Goal: Task Accomplishment & Management: Use online tool/utility

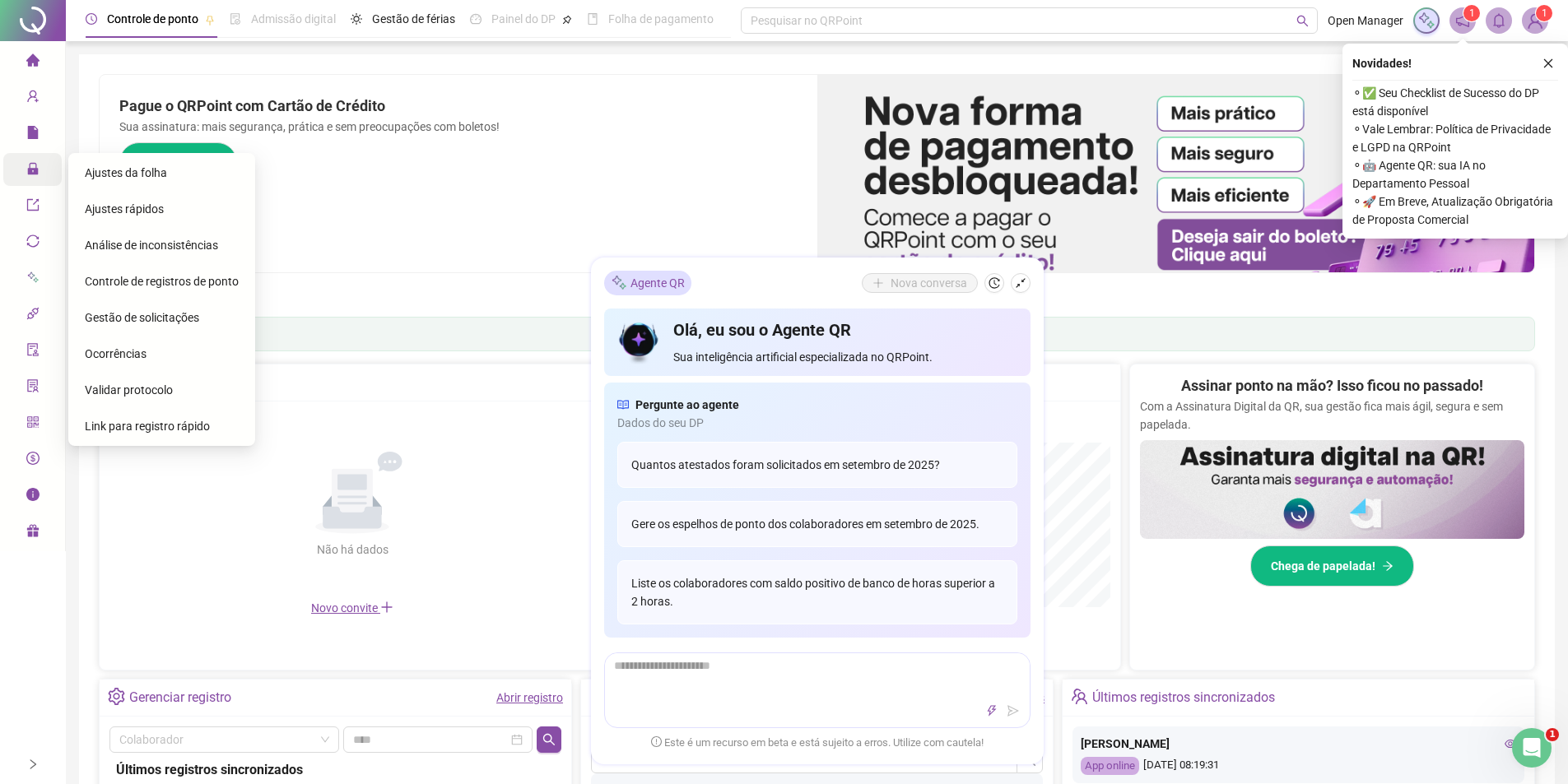
click at [25, 165] on div "Administração" at bounding box center [32, 170] width 58 height 33
click at [142, 173] on span "Ajustes da folha" at bounding box center [125, 172] width 82 height 13
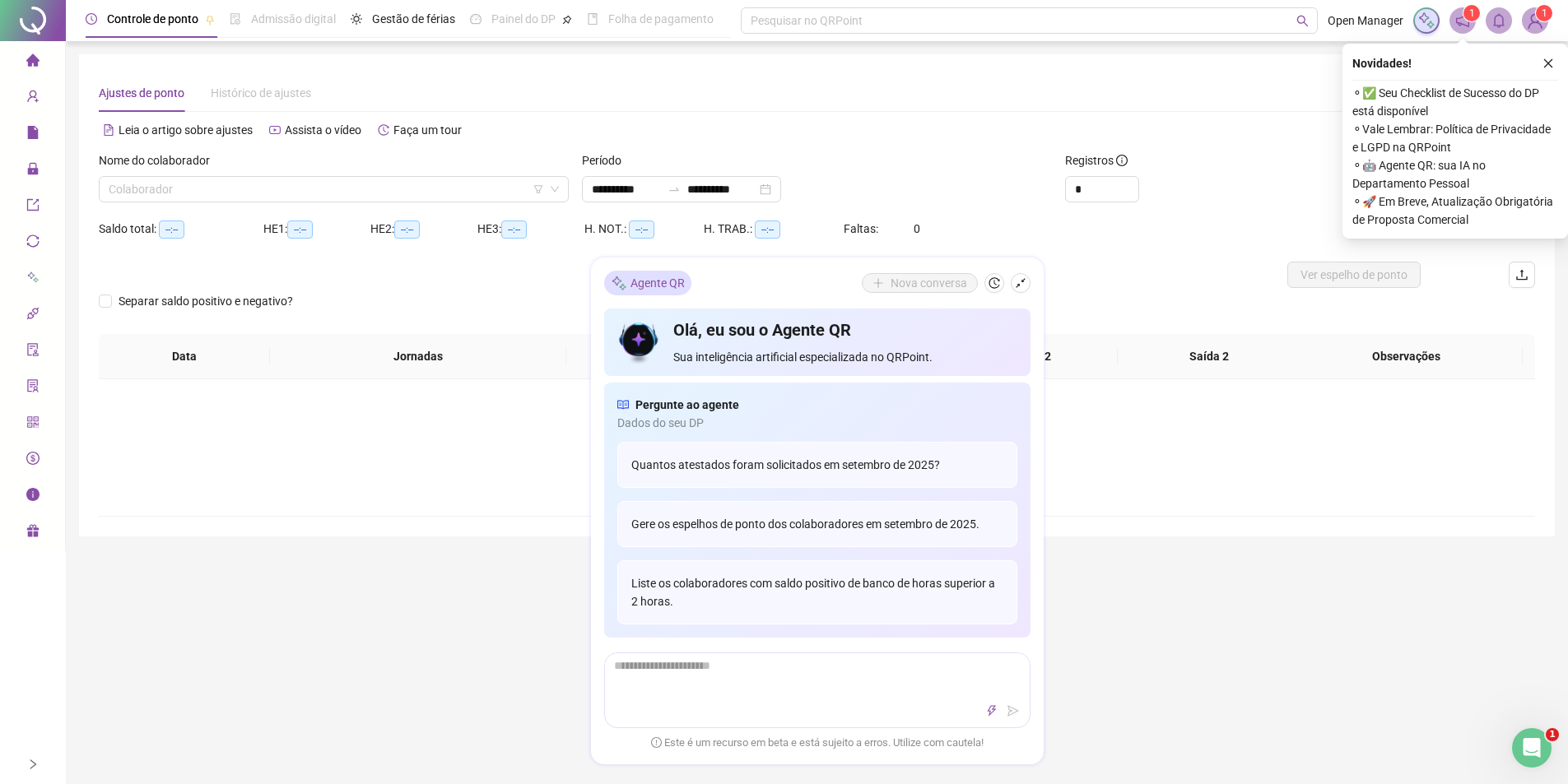
type input "**********"
click at [1023, 286] on icon "shrink" at bounding box center [1020, 283] width 11 height 11
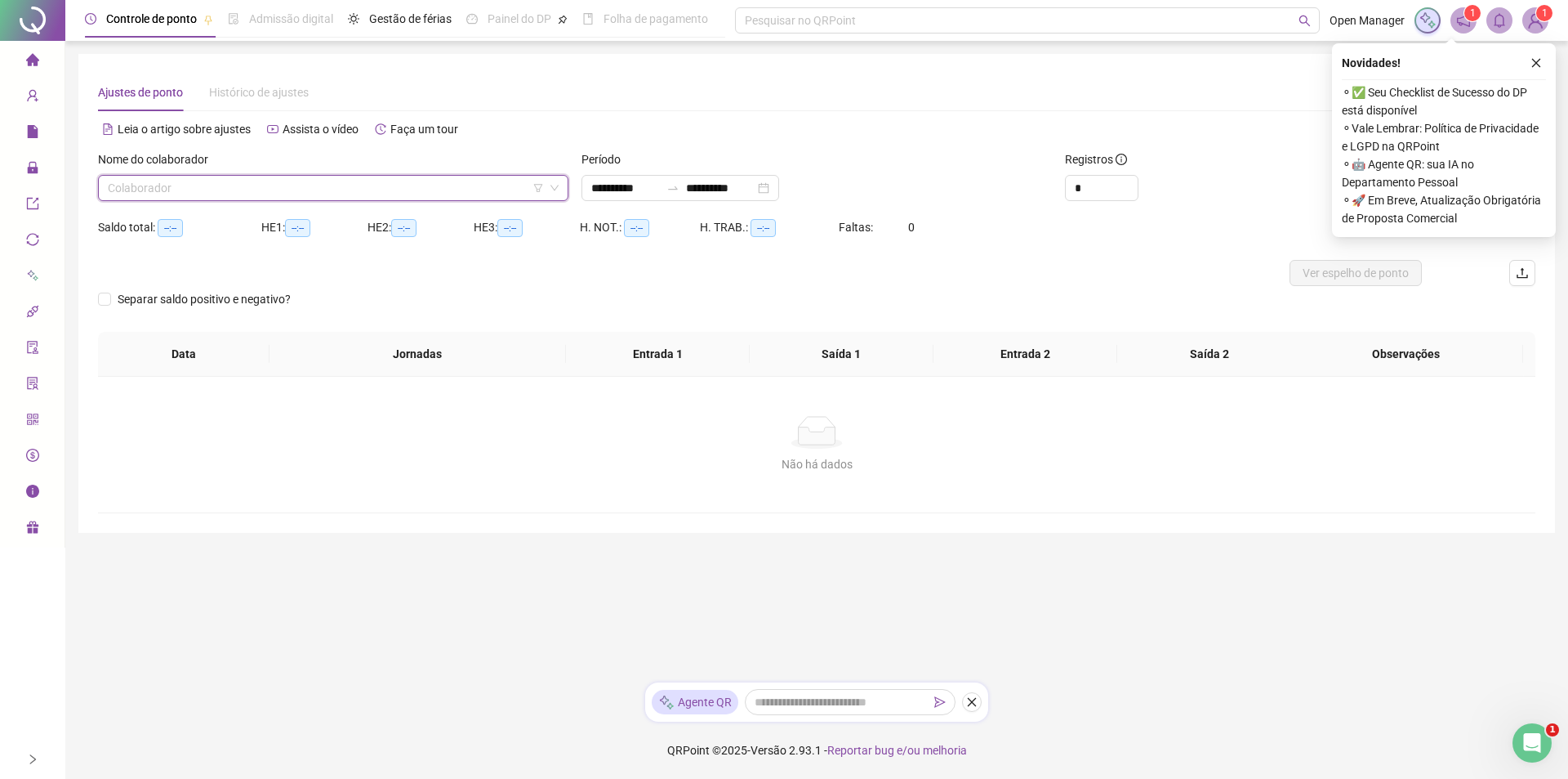
click at [414, 183] on input "search" at bounding box center [326, 188] width 436 height 25
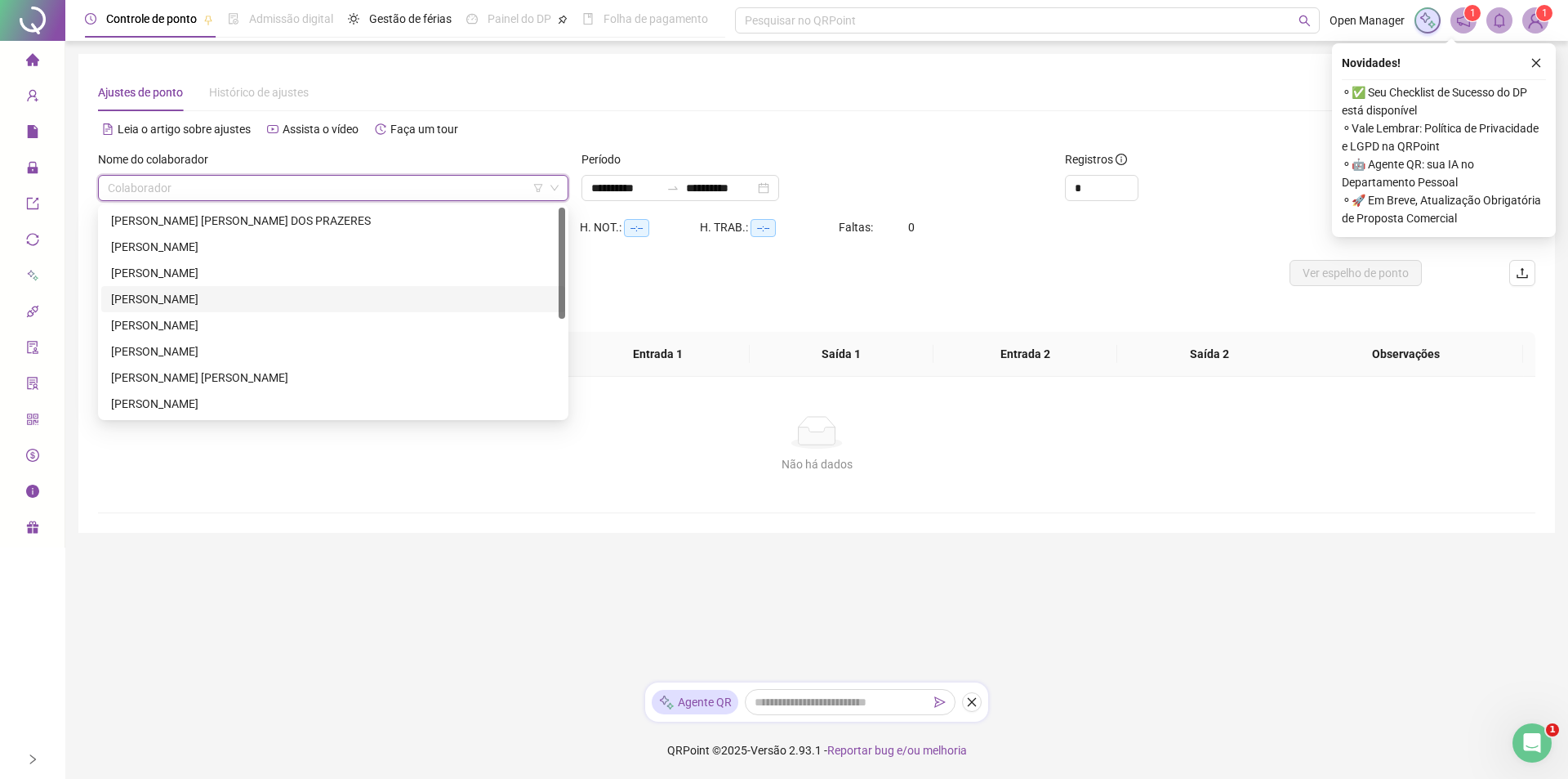
click at [177, 297] on div "[PERSON_NAME]" at bounding box center [333, 299] width 445 height 18
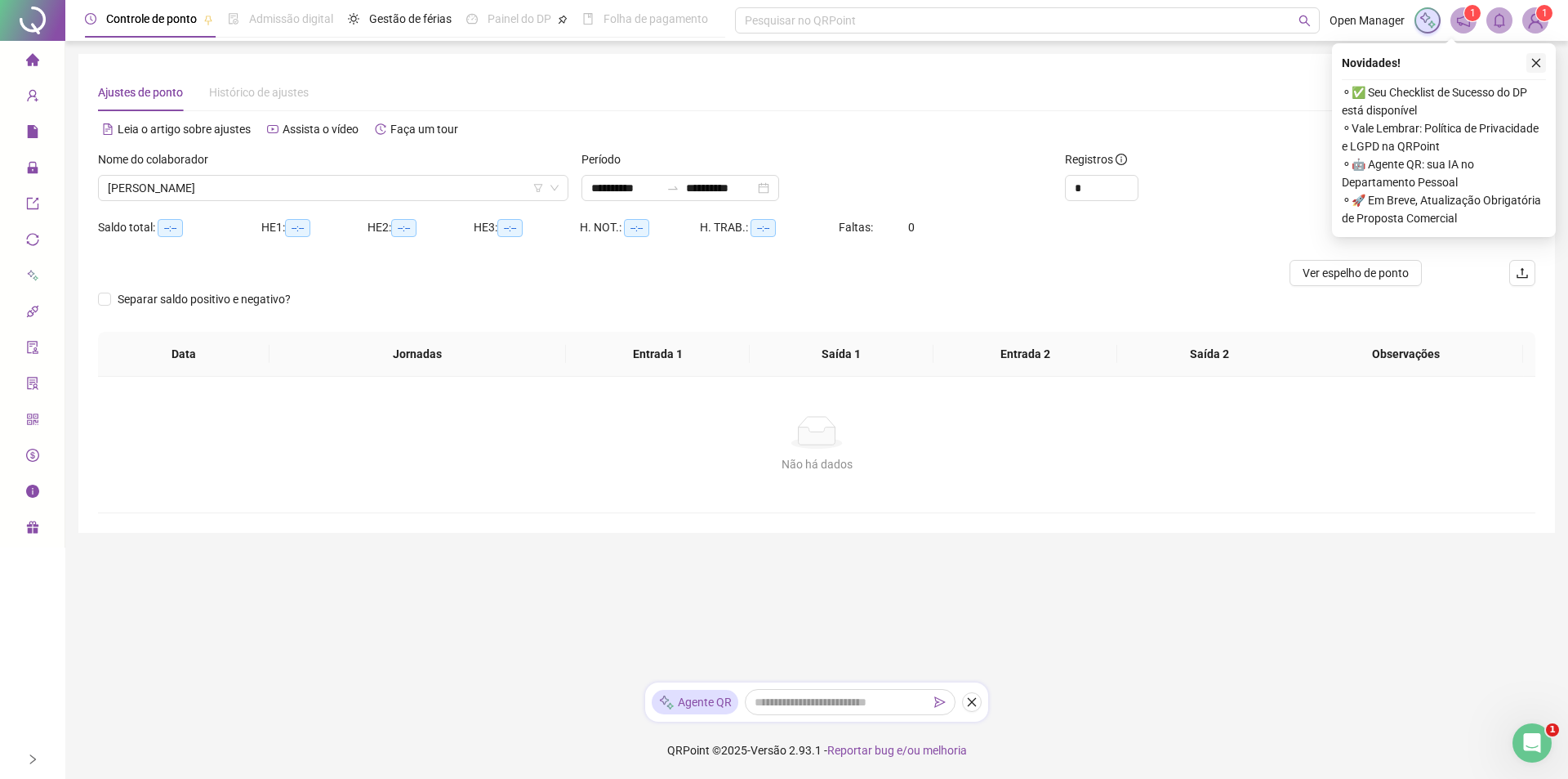
click at [1534, 63] on icon "close" at bounding box center [1536, 62] width 11 height 11
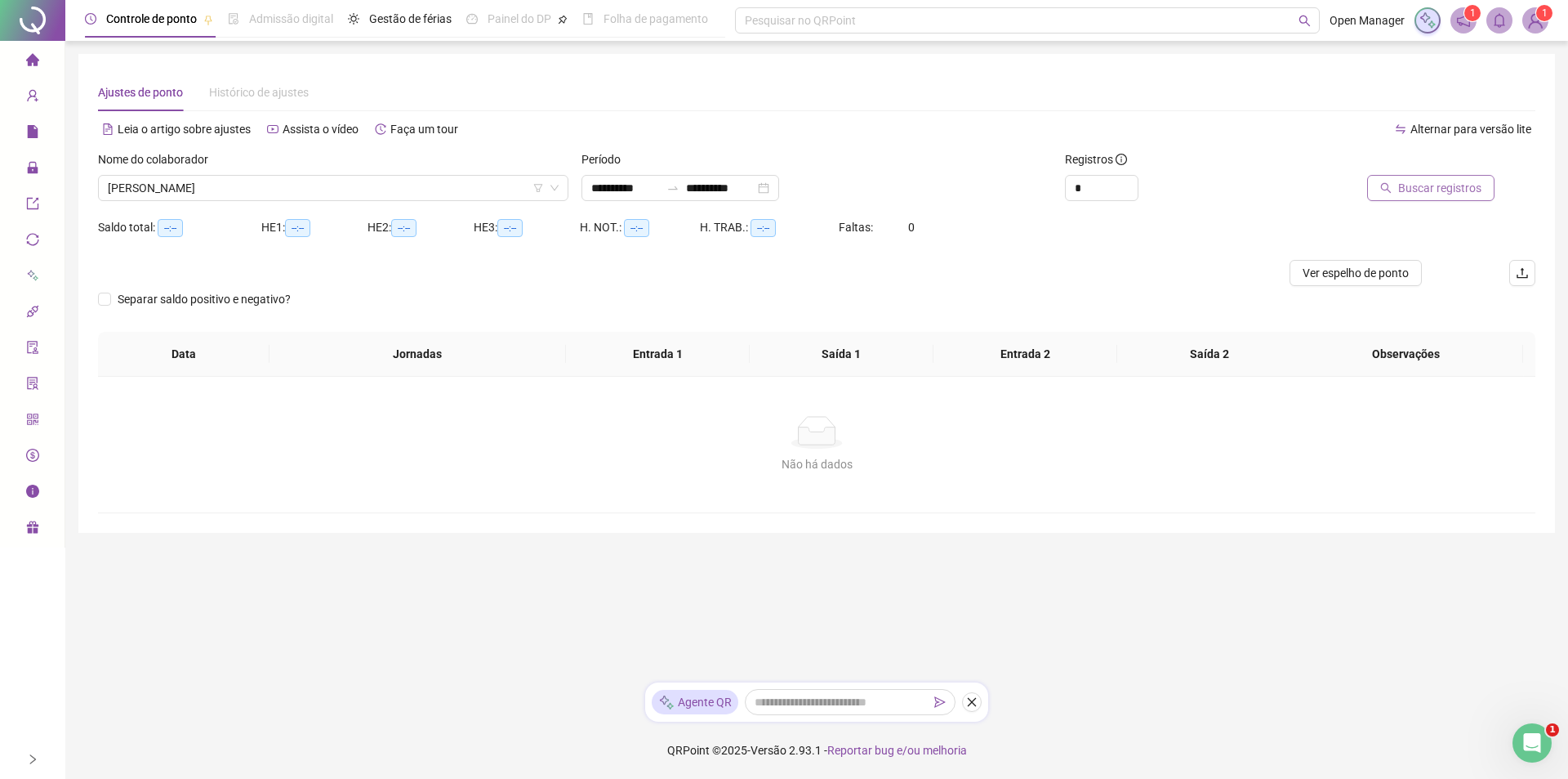
click at [1451, 191] on span "Buscar registros" at bounding box center [1439, 189] width 83 height 18
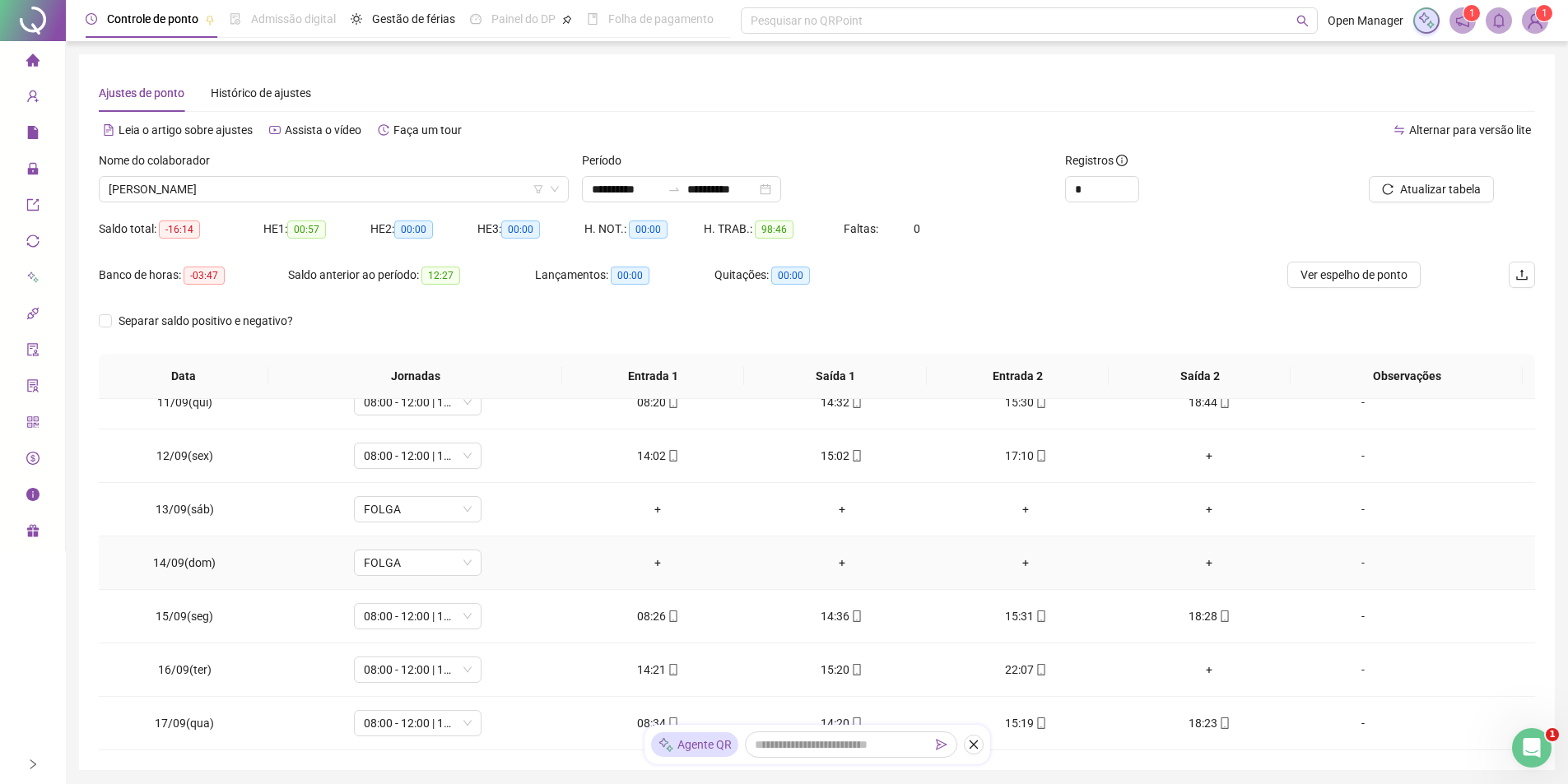
scroll to position [475, 0]
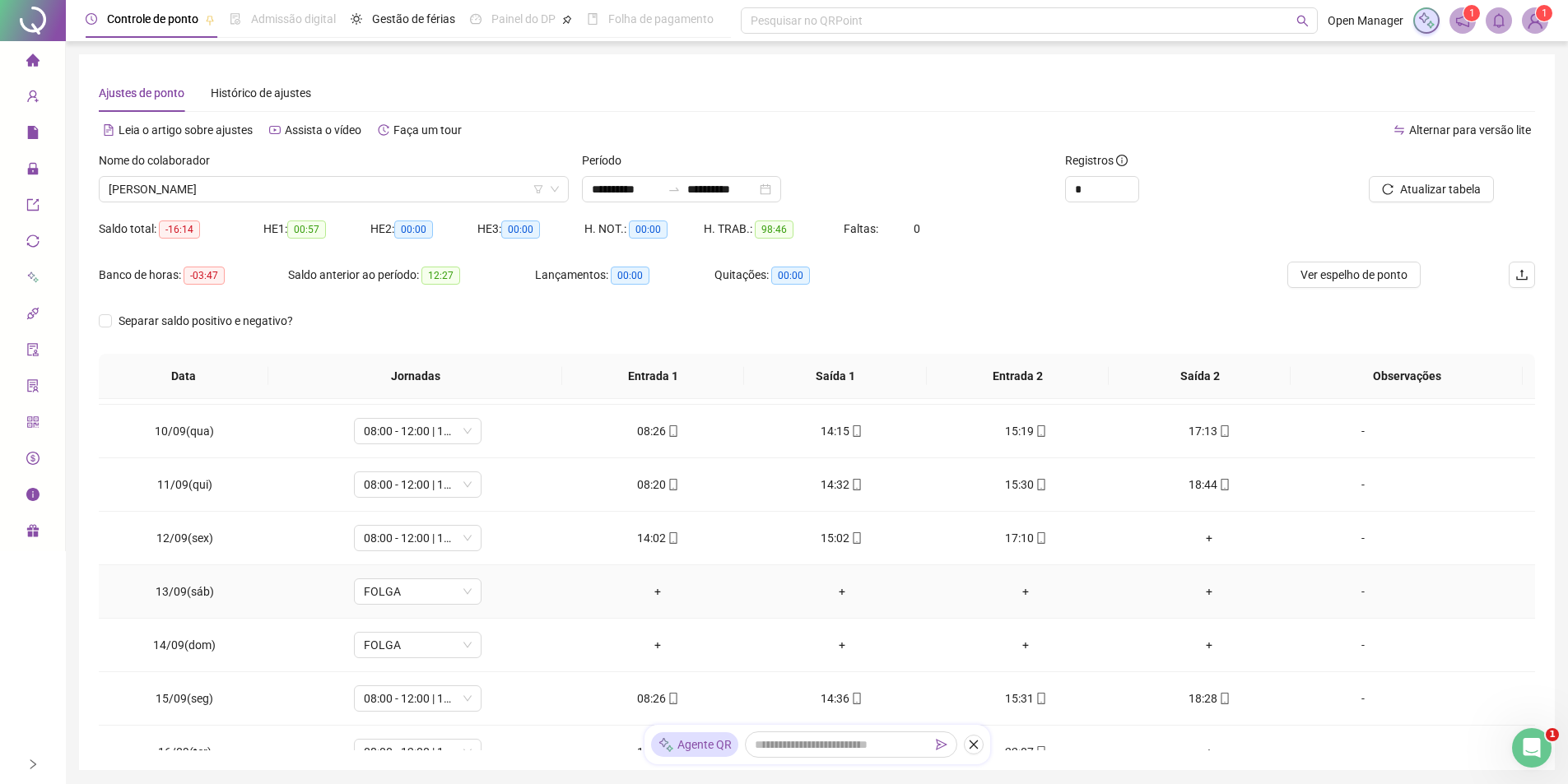
click at [1180, 302] on div "Banco de horas: -03:47 Saldo anterior ao período: 12:27 Lançamentos: 00:00 Quit…" at bounding box center [817, 285] width 1436 height 46
